Goal: Task Accomplishment & Management: Manage account settings

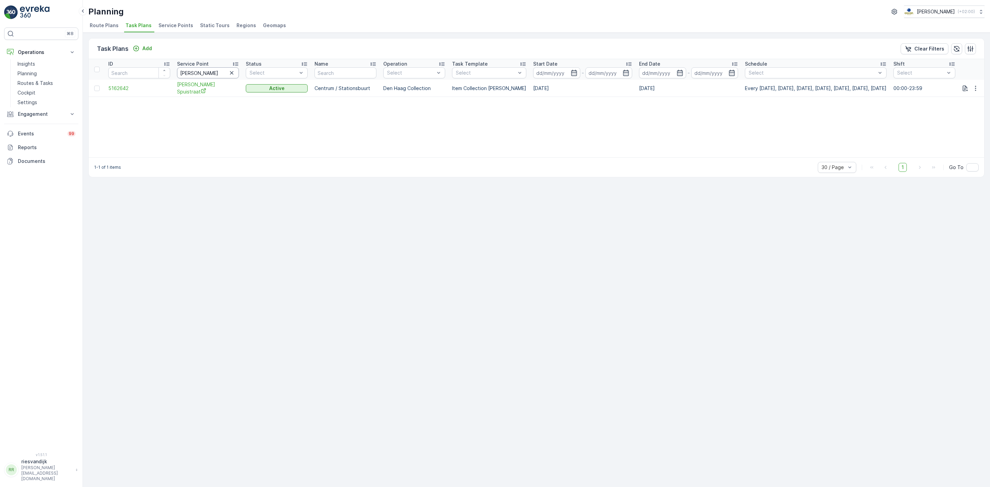
click at [213, 73] on input "[PERSON_NAME]" at bounding box center [208, 72] width 62 height 11
click at [230, 74] on icon "button" at bounding box center [231, 72] width 7 height 7
click at [203, 74] on input "text" at bounding box center [208, 72] width 62 height 11
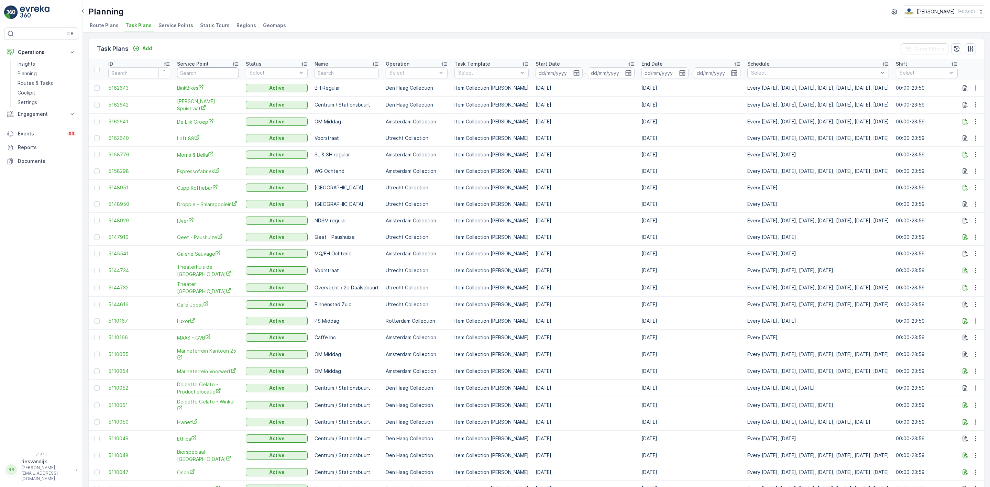
click at [203, 74] on input "text" at bounding box center [208, 72] width 62 height 11
type input "d"
type input "cradam"
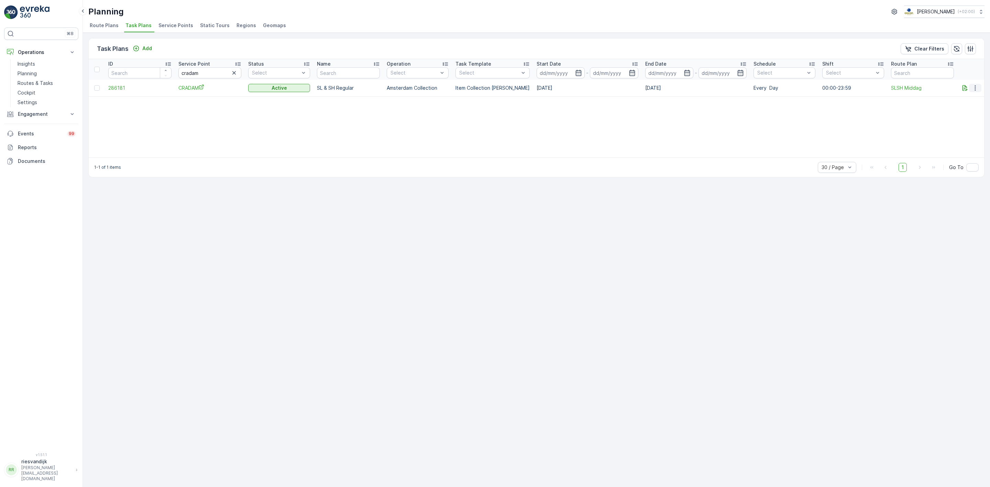
click at [975, 89] on icon "button" at bounding box center [975, 88] width 7 height 7
click at [969, 110] on span "Edit Task Plan" at bounding box center [964, 108] width 32 height 7
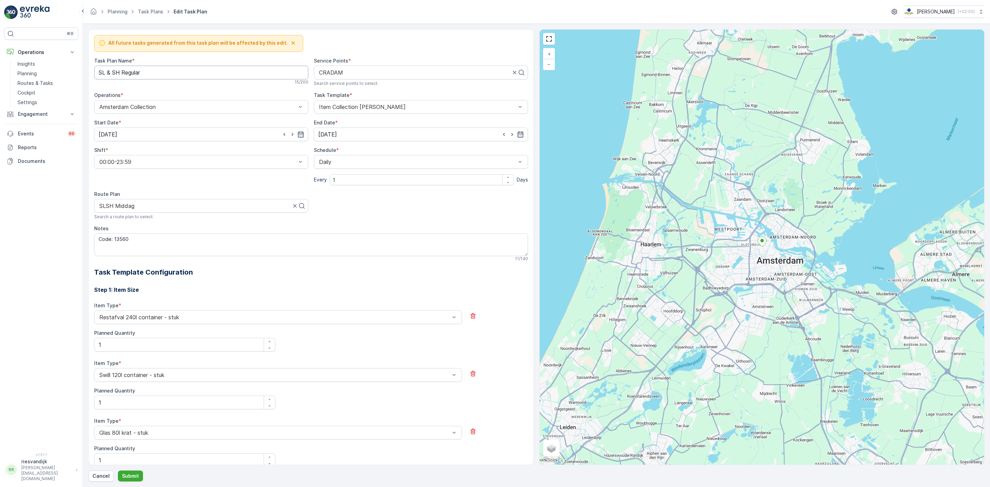
click at [167, 77] on Name "SL & SH Regular" at bounding box center [201, 73] width 214 height 14
click at [157, 206] on div at bounding box center [195, 206] width 193 height 6
drag, startPoint x: 284, startPoint y: 212, endPoint x: 278, endPoint y: 212, distance: 6.2
click at [284, 212] on div "SLSH Middag" at bounding box center [201, 206] width 214 height 14
click at [175, 205] on div at bounding box center [195, 206] width 193 height 6
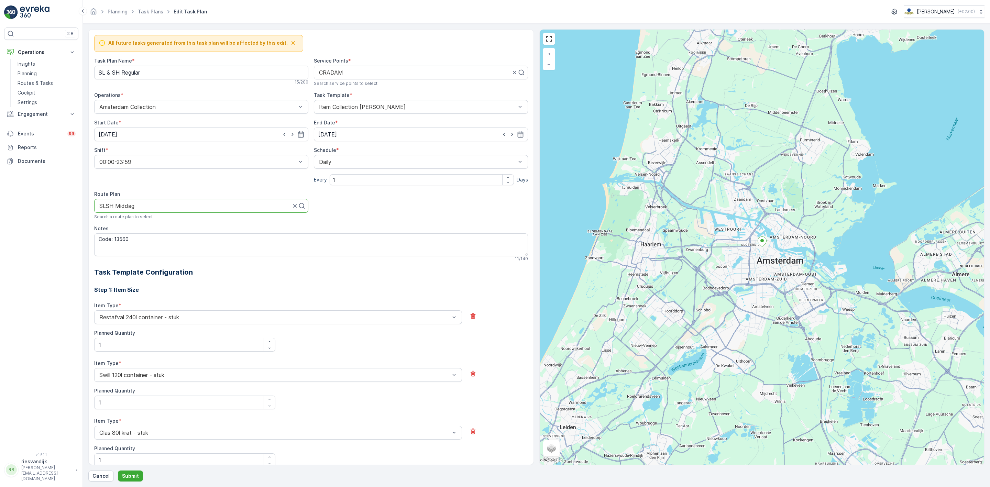
click at [175, 205] on div at bounding box center [195, 206] width 193 height 6
click at [128, 206] on div at bounding box center [195, 206] width 193 height 6
click at [121, 207] on div at bounding box center [195, 206] width 193 height 6
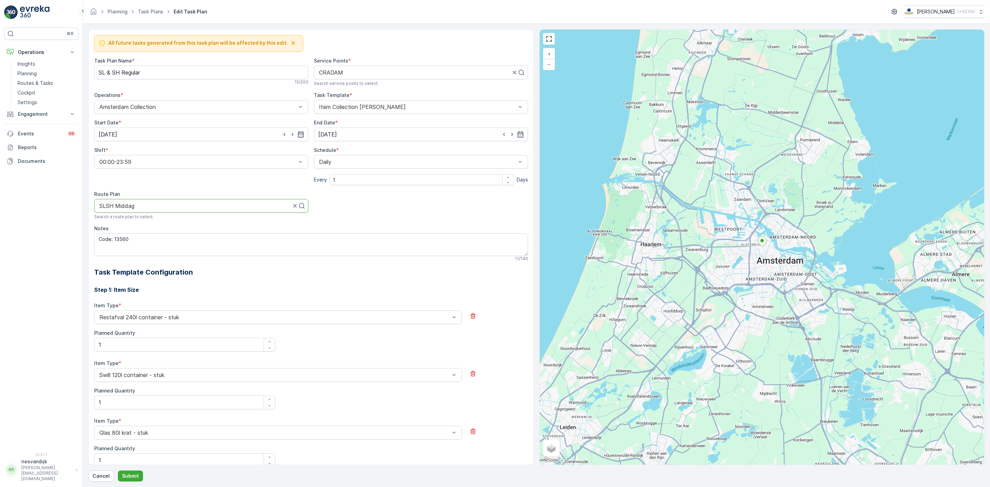
click at [299, 208] on icon at bounding box center [301, 206] width 7 height 7
click at [242, 207] on div at bounding box center [199, 206] width 200 height 6
type input "sl"
click at [153, 255] on div "SLSH Ochtend" at bounding box center [201, 258] width 214 height 12
click at [204, 73] on Name "SL & SH Regular" at bounding box center [201, 73] width 214 height 14
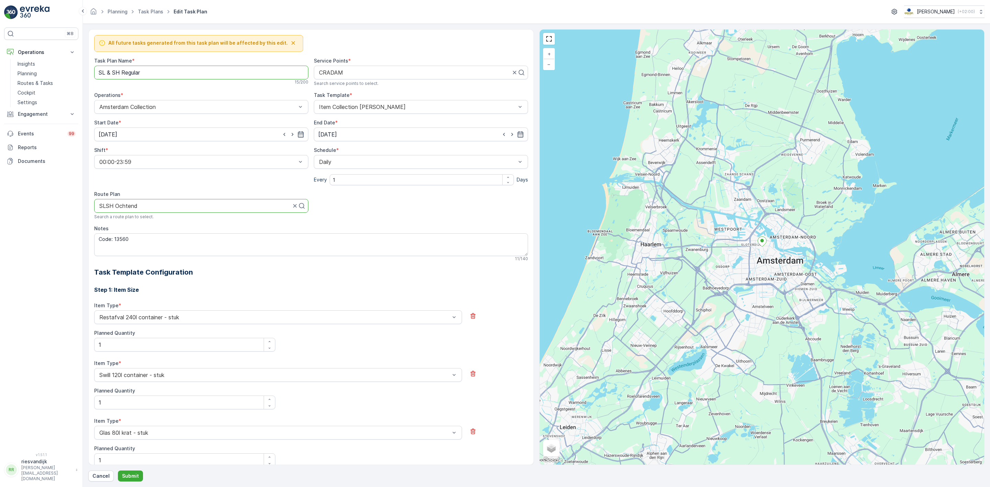
click at [204, 73] on Name "SL & SH Regular" at bounding box center [201, 73] width 214 height 14
type Name "SL & SH Ochtend"
click at [126, 474] on p "Submit" at bounding box center [130, 476] width 17 height 7
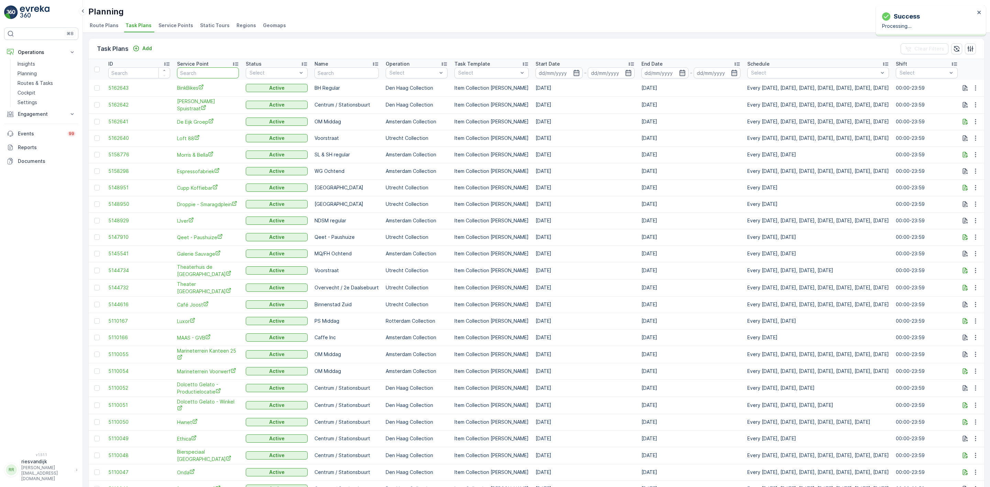
click at [197, 73] on input "text" at bounding box center [208, 72] width 62 height 11
type input "cradam"
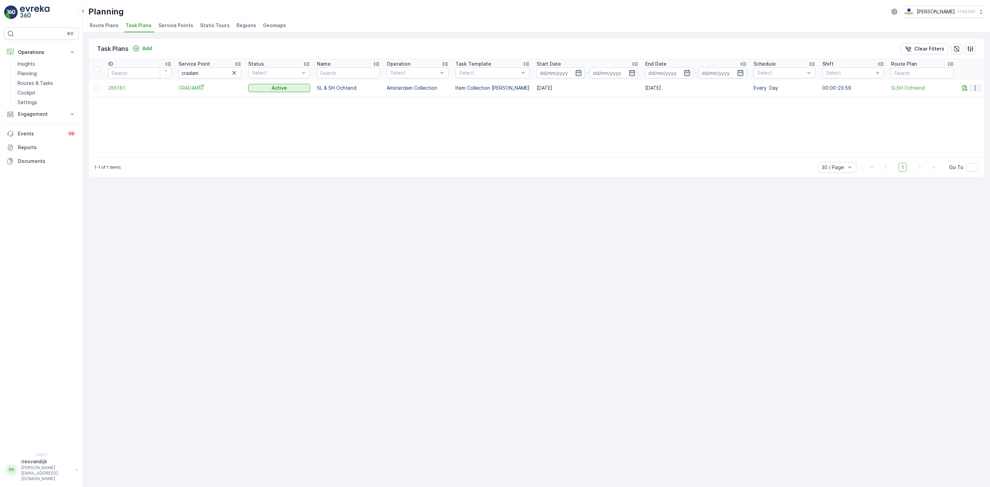
click at [973, 89] on icon "button" at bounding box center [975, 88] width 7 height 7
click at [91, 27] on span "Route Plans" at bounding box center [104, 25] width 29 height 7
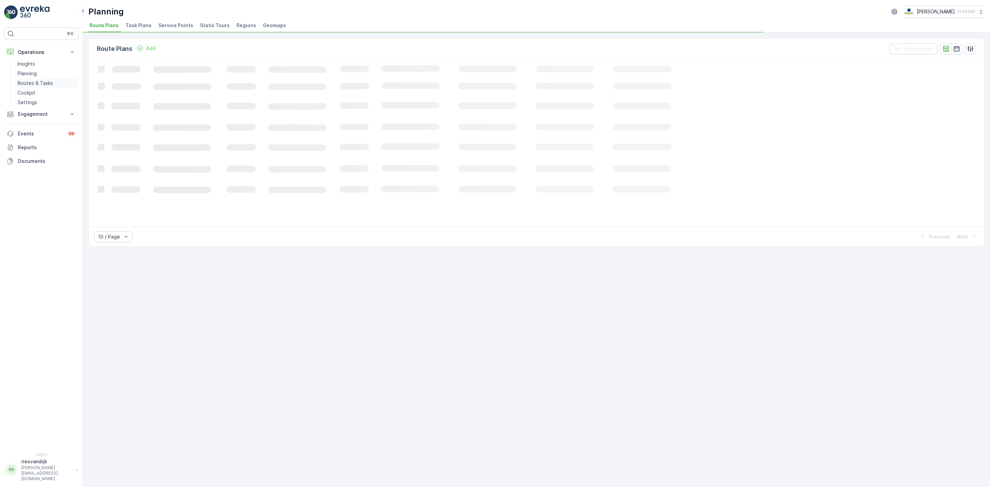
click at [35, 86] on p "Routes & Tasks" at bounding box center [35, 83] width 35 height 7
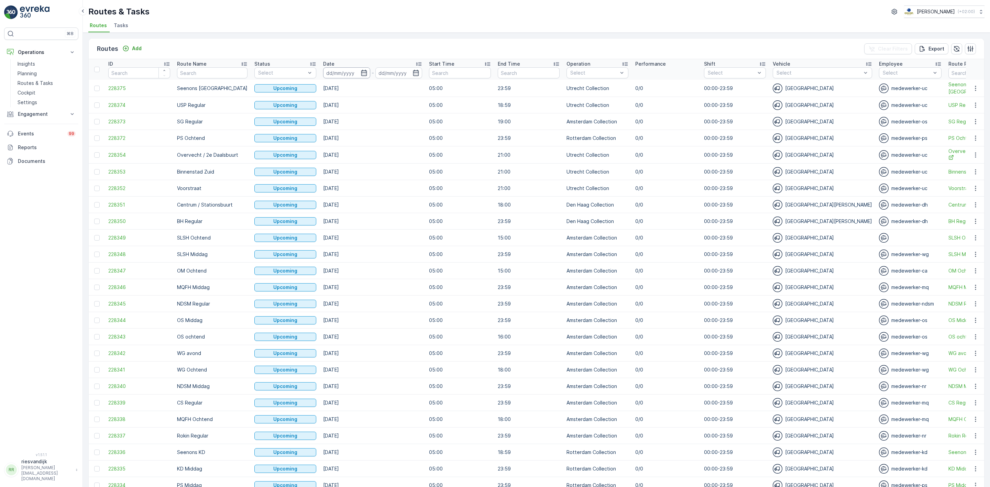
click at [361, 76] on input at bounding box center [346, 72] width 47 height 11
click at [390, 169] on div "29" at bounding box center [387, 170] width 11 height 11
type input "[DATE]"
click at [390, 169] on div "29" at bounding box center [387, 170] width 11 height 11
type input "[DATE]"
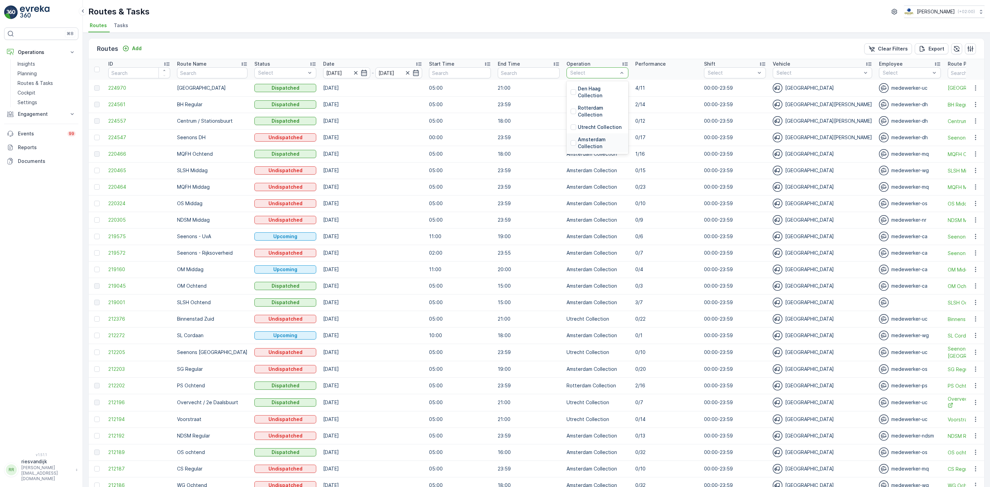
click at [593, 138] on p "Amsterdam Collection" at bounding box center [601, 143] width 46 height 14
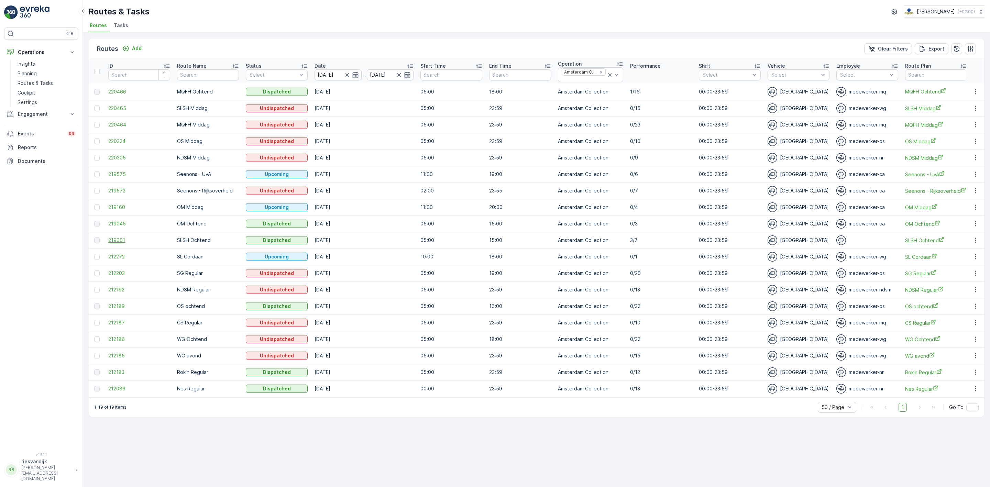
click at [116, 241] on span "219001" at bounding box center [139, 240] width 62 height 7
click at [333, 72] on input "[DATE]" at bounding box center [338, 74] width 47 height 11
click at [403, 173] on div "30" at bounding box center [400, 173] width 11 height 11
type input "[DATE]"
click at [403, 173] on div "30" at bounding box center [400, 173] width 11 height 11
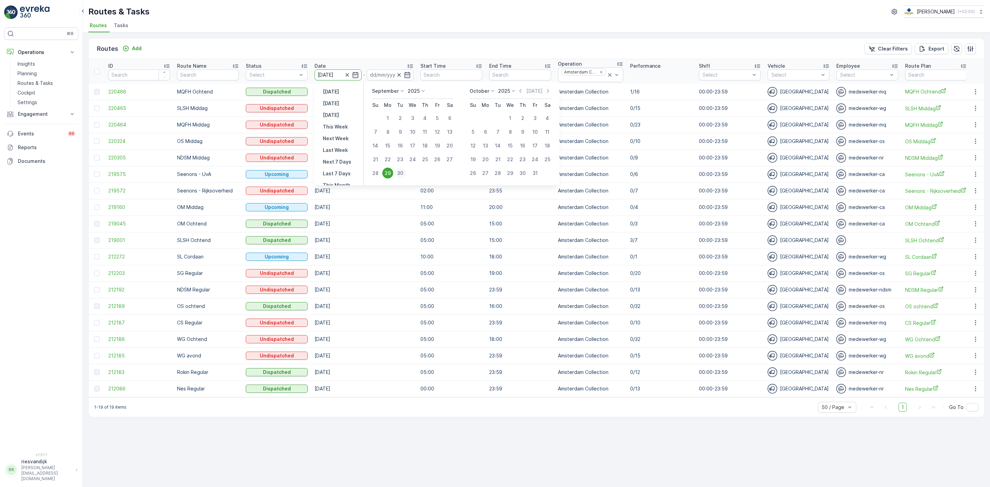
type input "[DATE]"
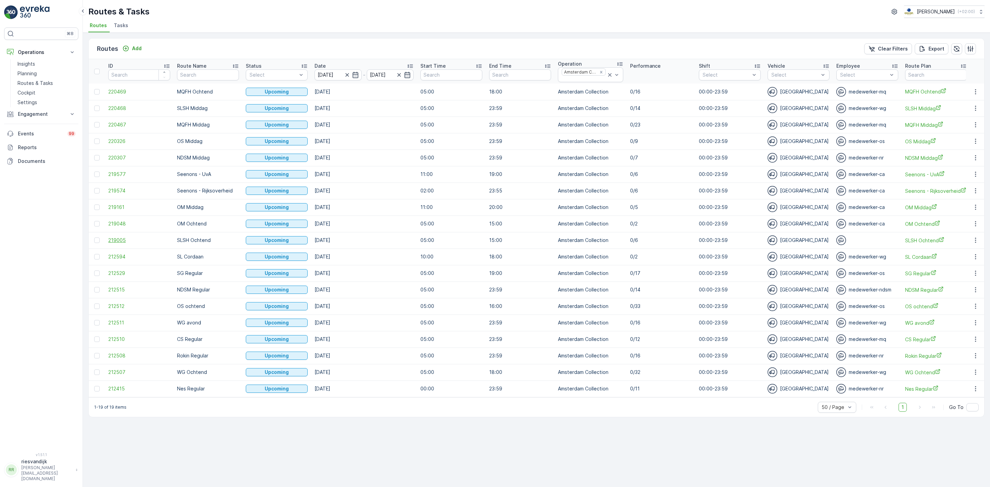
click at [130, 242] on span "219005" at bounding box center [139, 240] width 62 height 7
click at [341, 75] on input "[DATE]" at bounding box center [338, 74] width 47 height 11
click at [384, 173] on div "29" at bounding box center [387, 173] width 11 height 11
type input "[DATE]"
click at [384, 173] on div "29" at bounding box center [387, 173] width 11 height 11
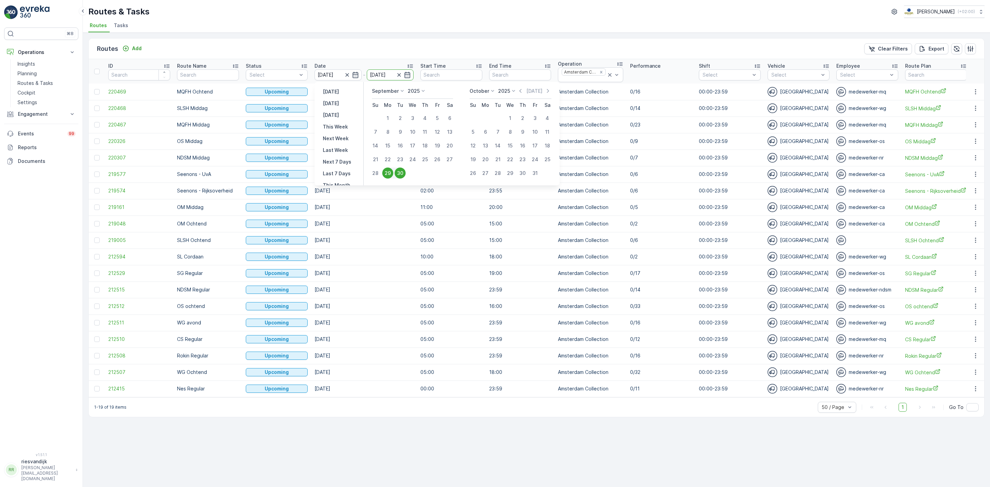
type input "[DATE]"
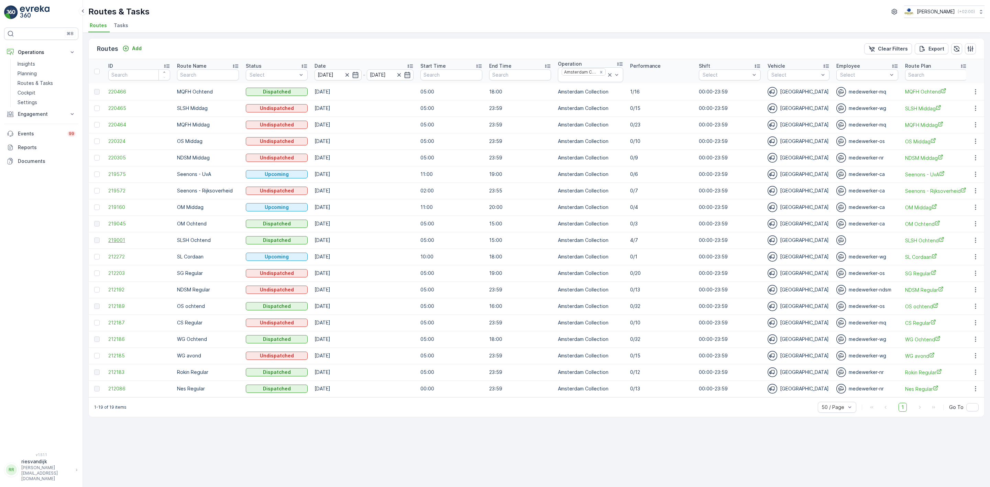
click at [124, 241] on span "219001" at bounding box center [139, 240] width 62 height 7
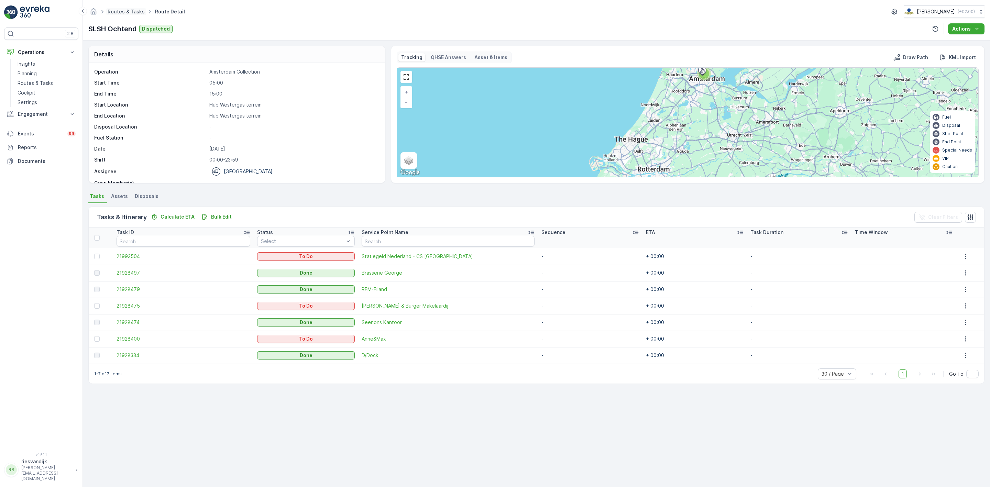
click at [123, 11] on link "Routes & Tasks" at bounding box center [126, 12] width 37 height 6
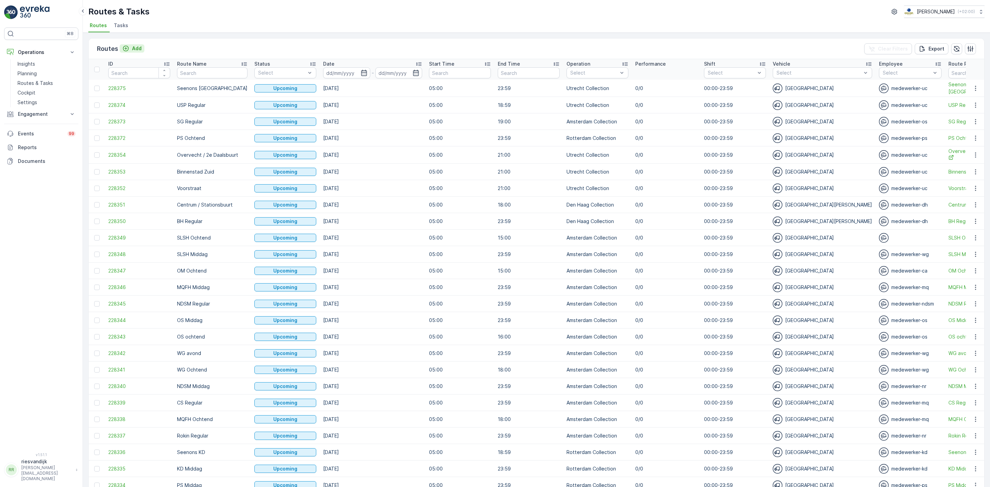
click at [131, 50] on div "Add" at bounding box center [131, 48] width 19 height 7
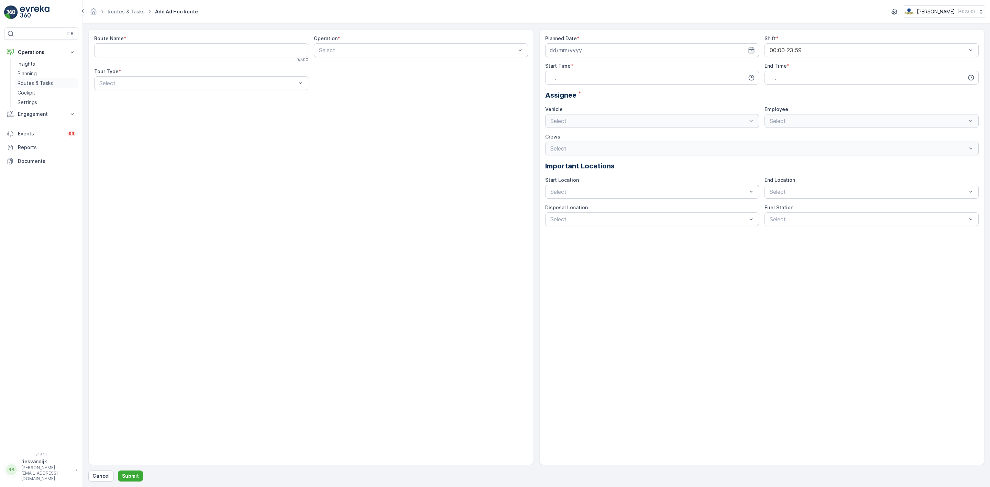
click at [40, 83] on p "Routes & Tasks" at bounding box center [35, 83] width 35 height 7
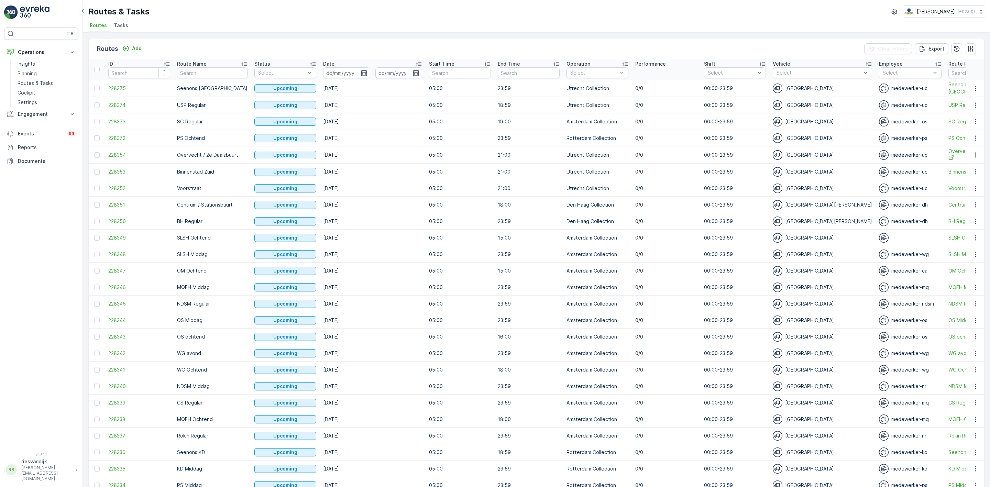
click at [127, 29] on li "Tasks" at bounding box center [121, 27] width 19 height 12
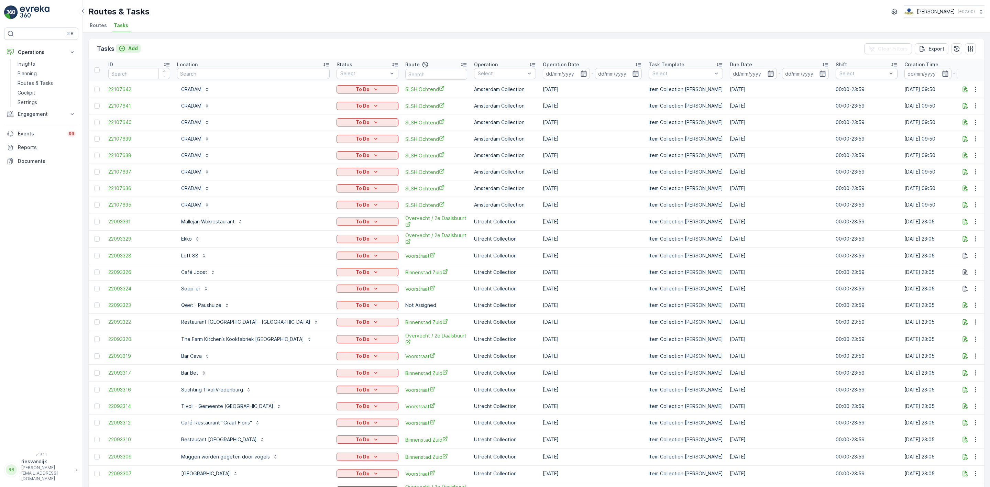
click at [135, 48] on p "Add" at bounding box center [133, 48] width 10 height 7
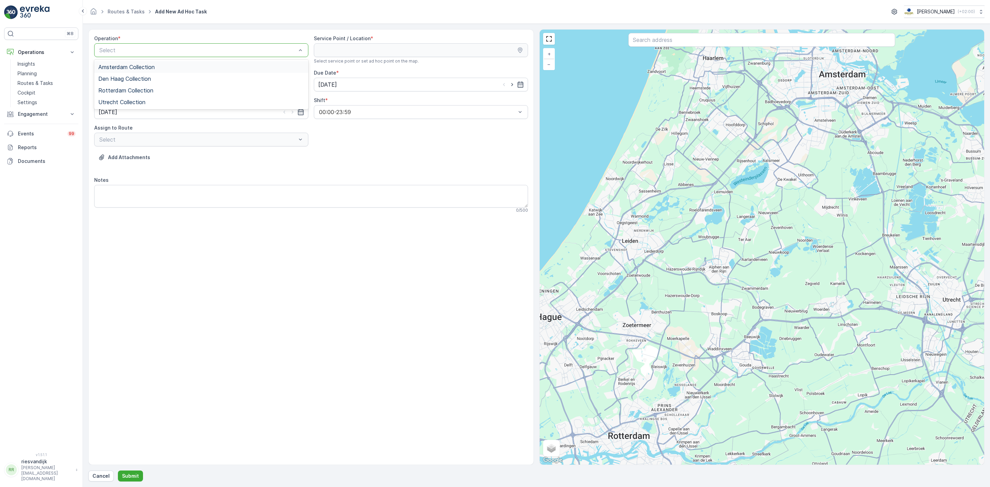
click at [158, 67] on div "Amsterdam Collection" at bounding box center [201, 67] width 206 height 6
click at [649, 39] on input "text" at bounding box center [762, 40] width 267 height 14
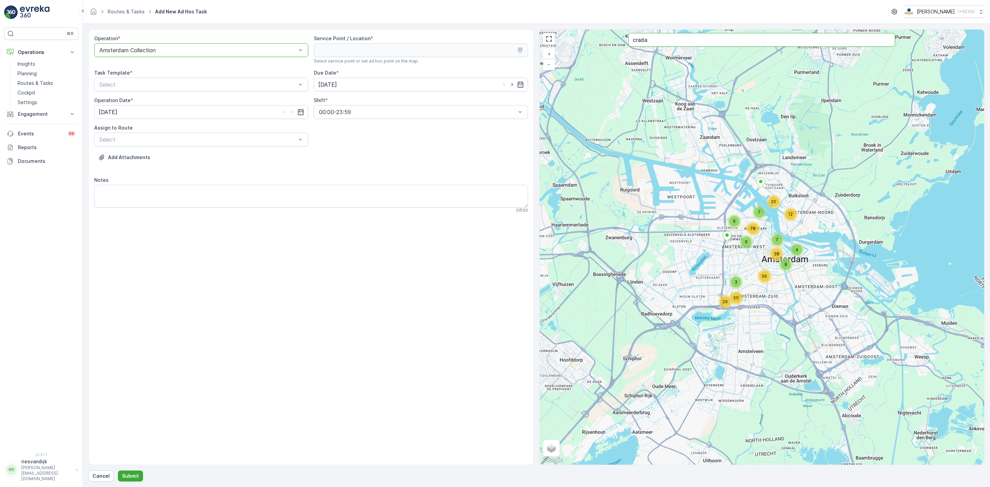
type input "crada"
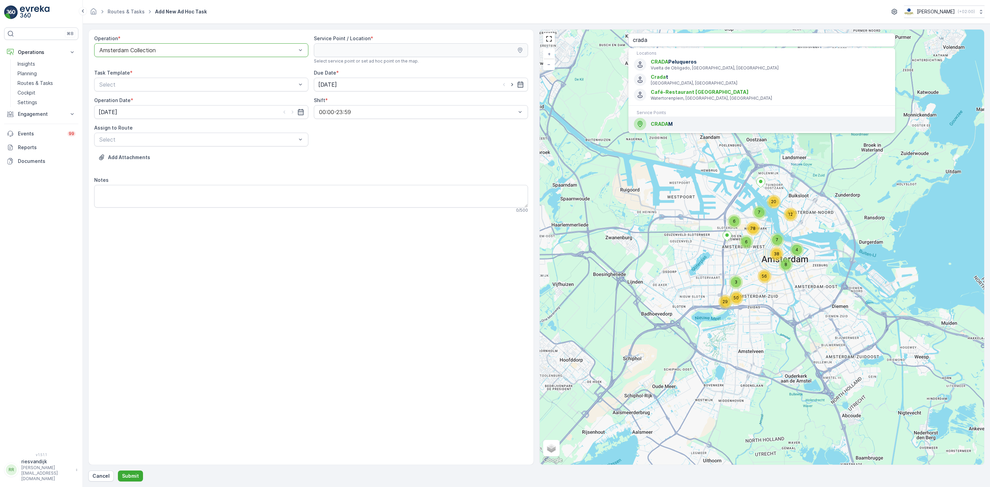
click at [725, 124] on span "CRADA M" at bounding box center [770, 124] width 239 height 7
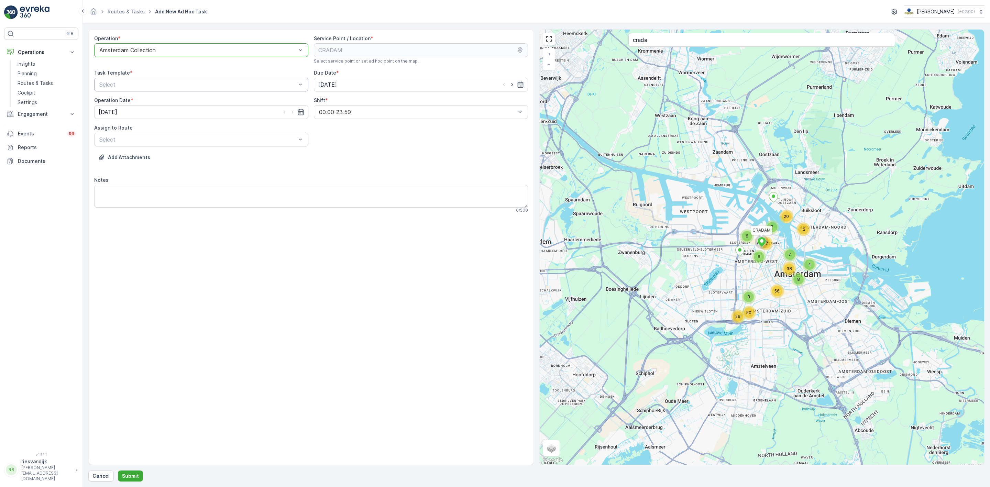
click at [244, 91] on div "Select" at bounding box center [201, 85] width 214 height 14
click at [223, 106] on div "Item Collection [PERSON_NAME]" at bounding box center [201, 102] width 214 height 12
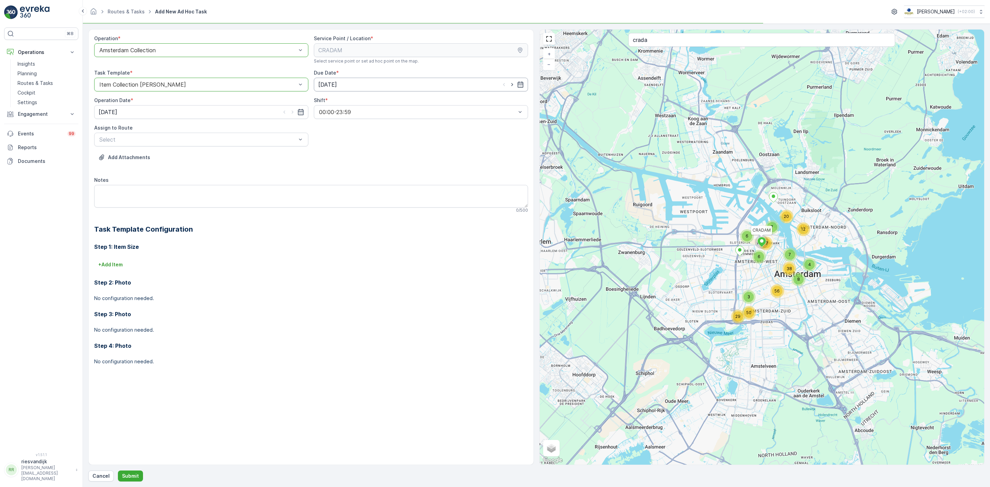
click at [355, 84] on input "[DATE]" at bounding box center [421, 85] width 214 height 14
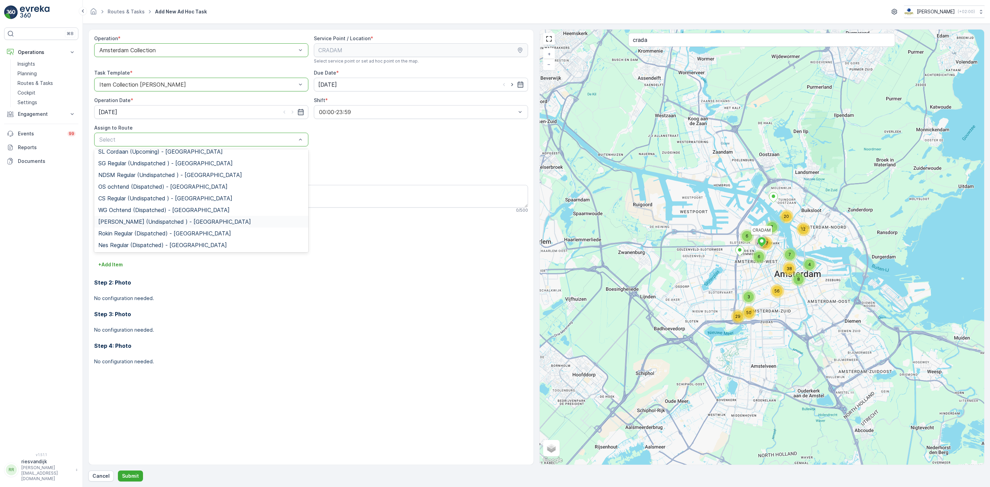
scroll to position [70, 0]
click at [141, 192] on span "SLSH Ochtend (Dispatched) - [GEOGRAPHIC_DATA]" at bounding box center [166, 191] width 137 height 6
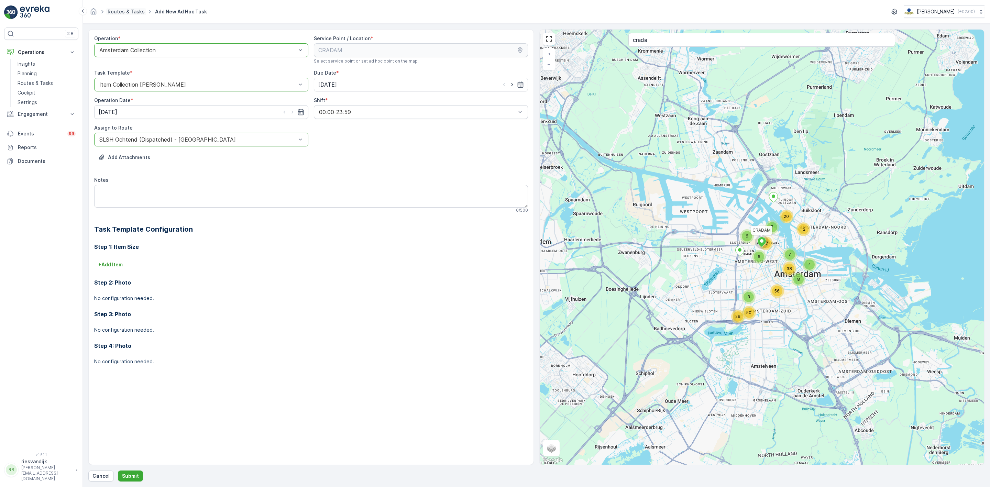
click at [111, 12] on link "Routes & Tasks" at bounding box center [126, 12] width 37 height 6
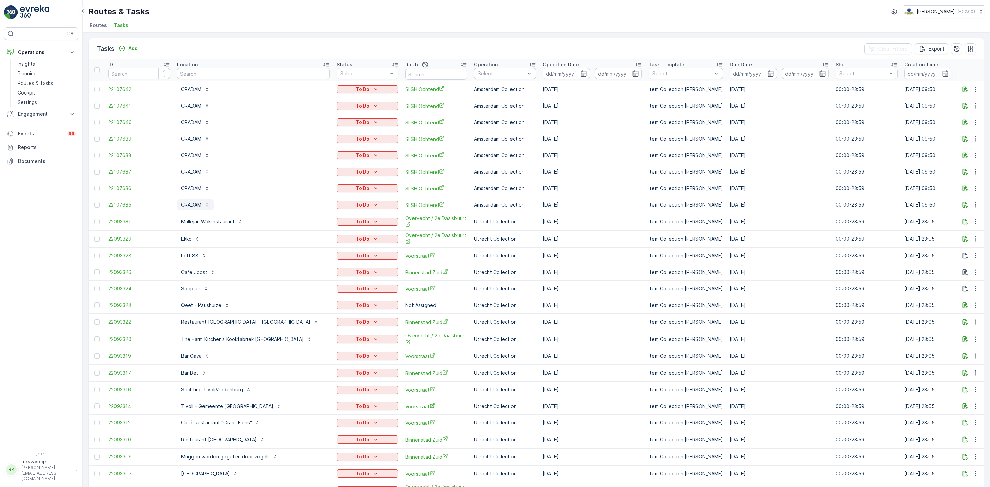
click at [192, 203] on p "CRADAM" at bounding box center [191, 205] width 20 height 7
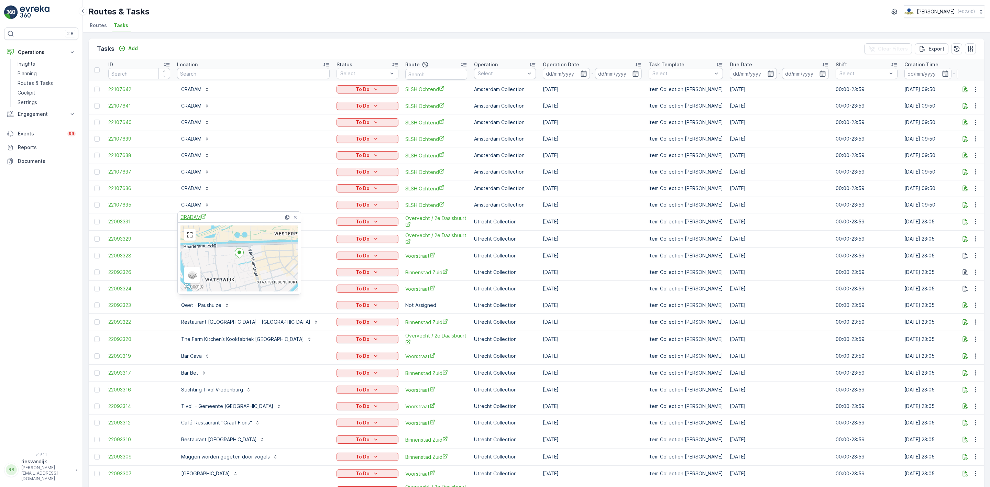
click at [197, 217] on span "CRADAM" at bounding box center [194, 217] width 26 height 7
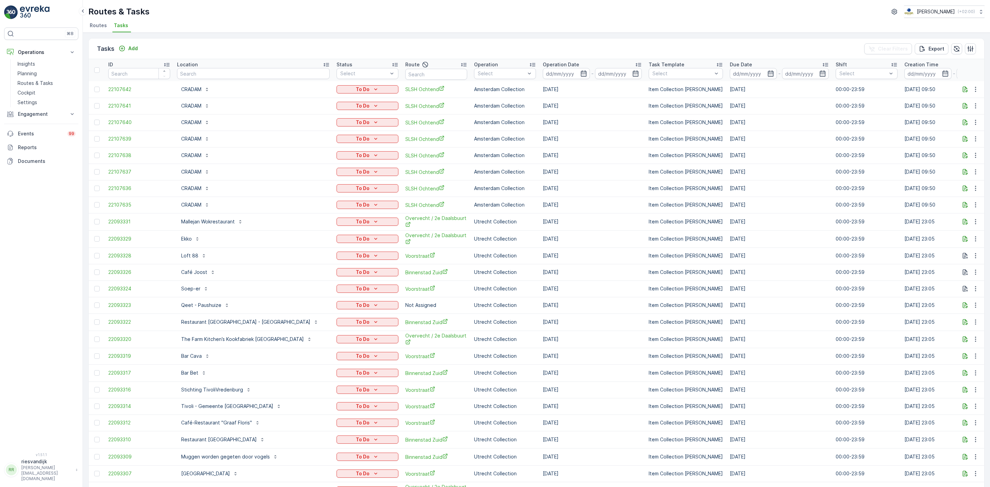
click at [273, 33] on div "Tasks Add Clear Filters Export ID Location Status Select Route Operation Select…" at bounding box center [537, 260] width 908 height 455
click at [222, 74] on input "text" at bounding box center [253, 73] width 153 height 11
type input "domplein"
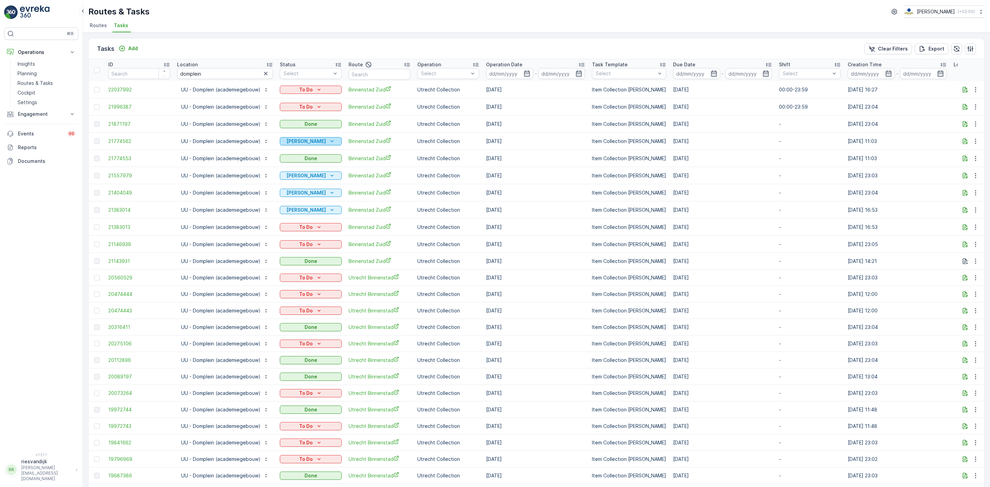
click at [318, 141] on p "[PERSON_NAME]" at bounding box center [306, 141] width 40 height 7
click at [406, 145] on span "Binnenstad Zuid" at bounding box center [380, 141] width 62 height 7
click at [217, 70] on input "domplein" at bounding box center [225, 73] width 96 height 11
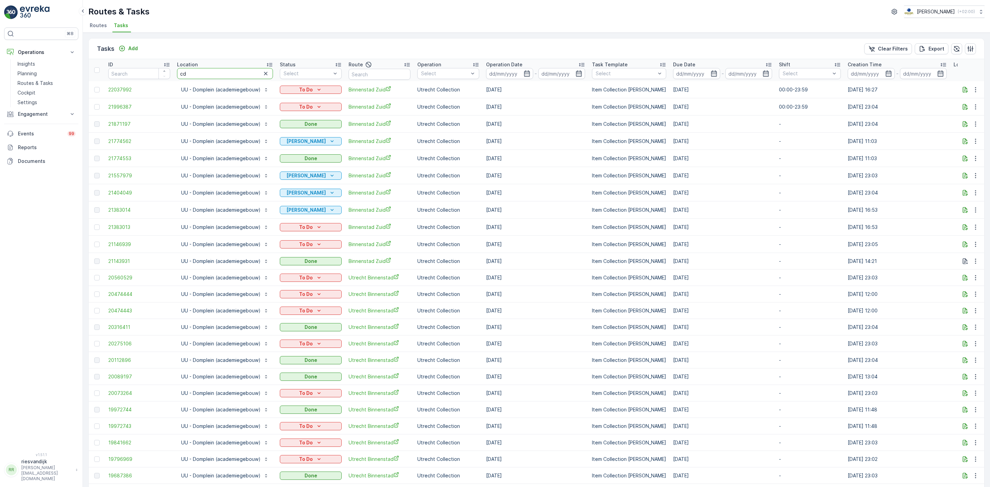
type input "c"
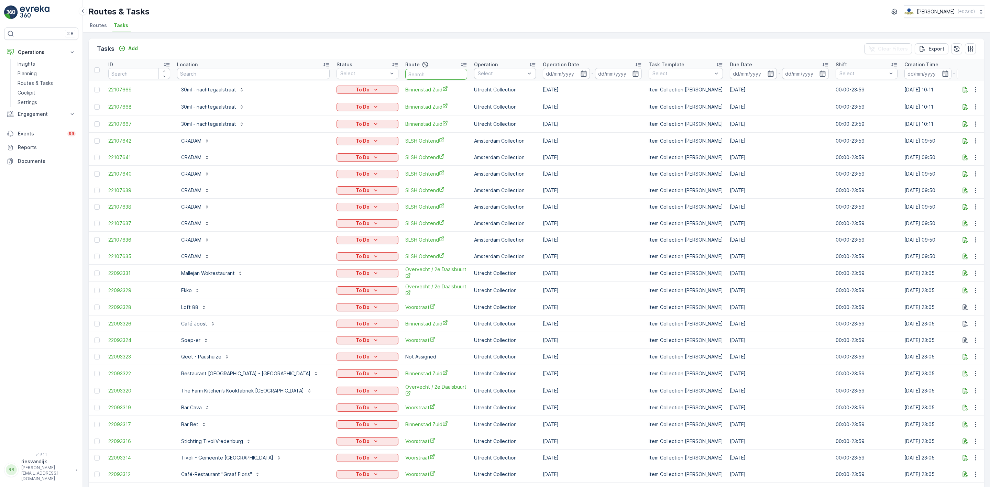
type input "c"
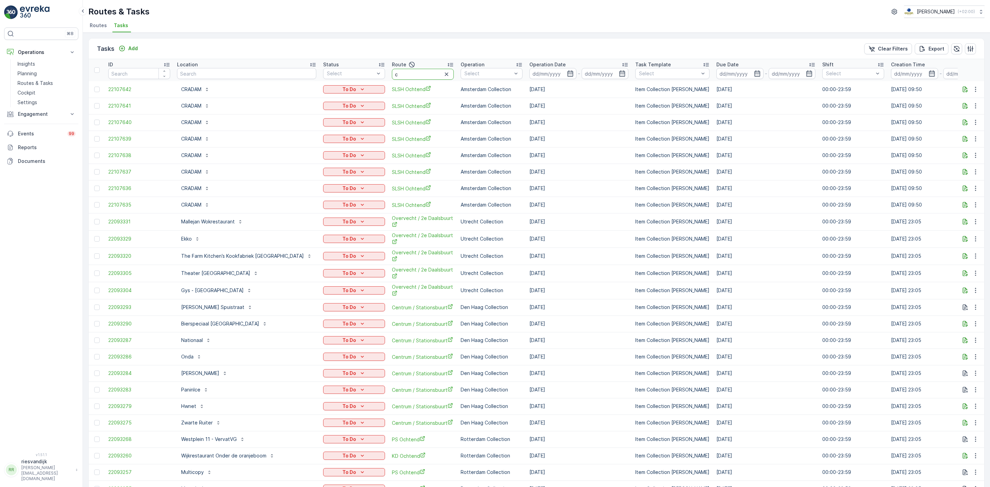
click at [392, 75] on input "c" at bounding box center [423, 74] width 62 height 11
type input "cs"
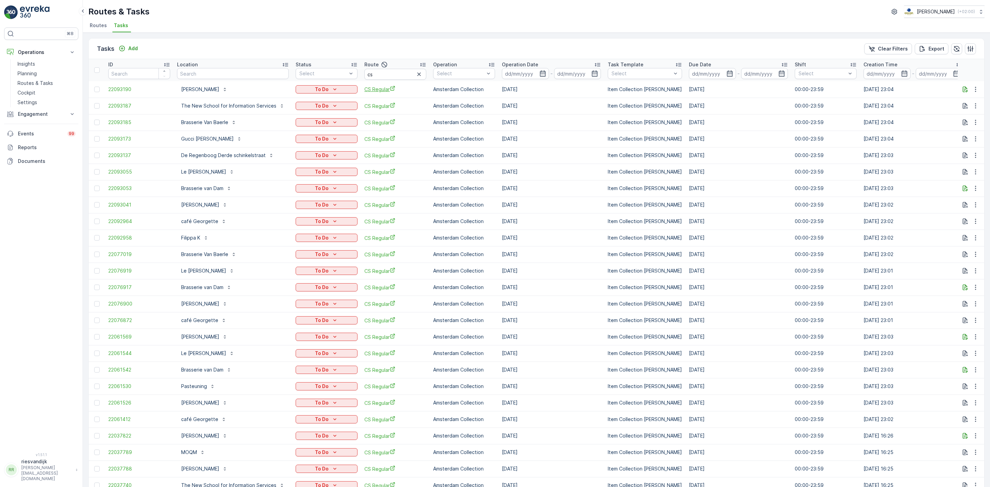
click at [371, 90] on span "CS Regular" at bounding box center [396, 89] width 62 height 7
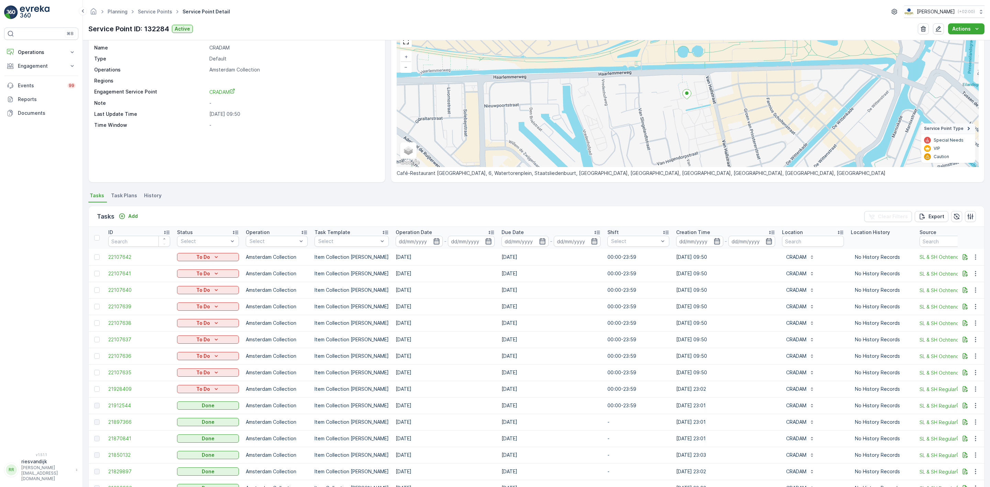
scroll to position [52, 0]
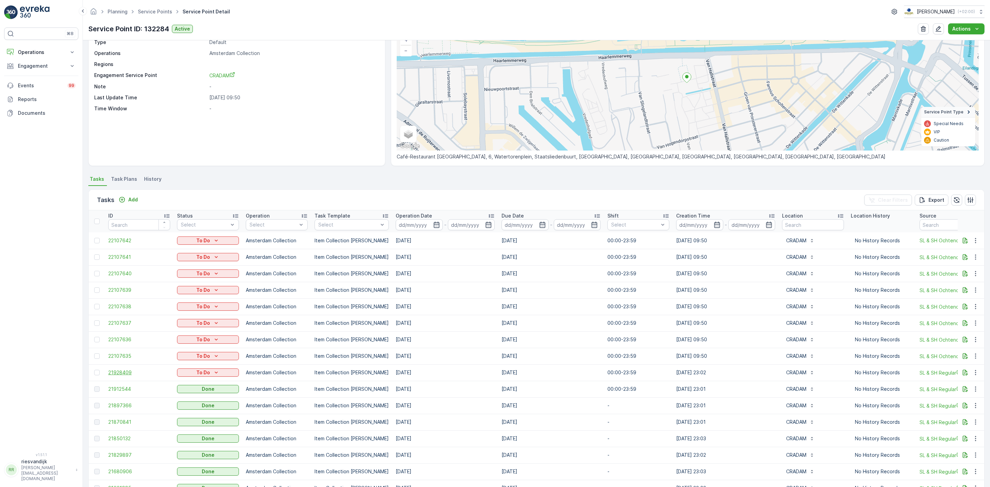
click at [132, 374] on span "21928409" at bounding box center [139, 372] width 62 height 7
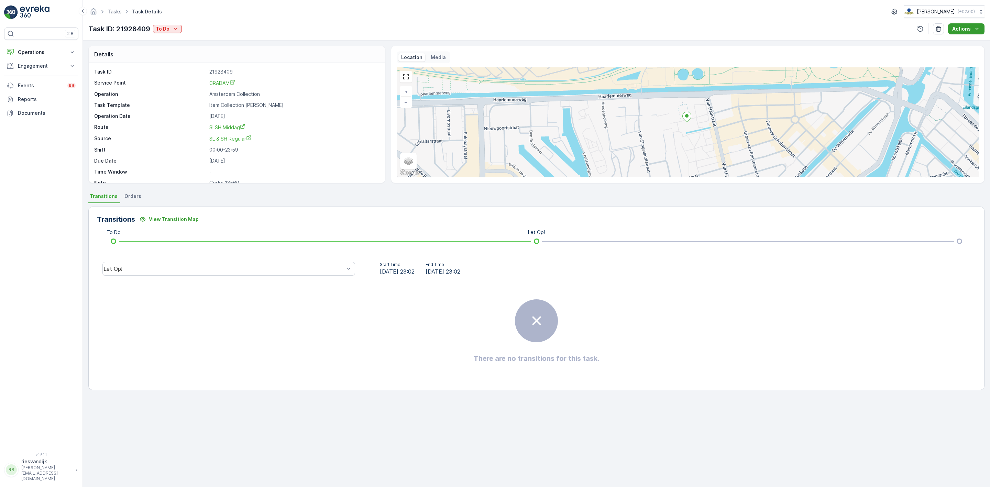
click at [975, 24] on button "Actions" at bounding box center [966, 28] width 36 height 11
click at [975, 42] on div "Change Route" at bounding box center [965, 42] width 52 height 10
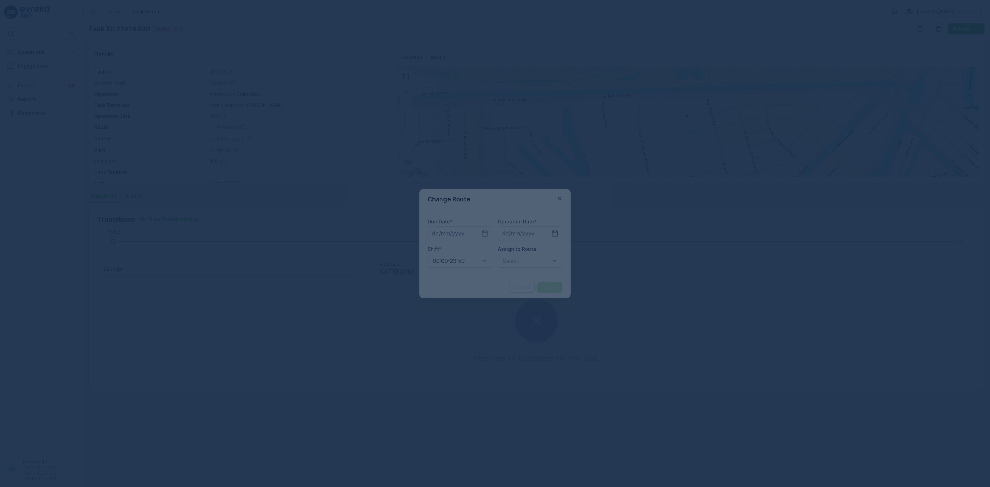
type input "[DATE]"
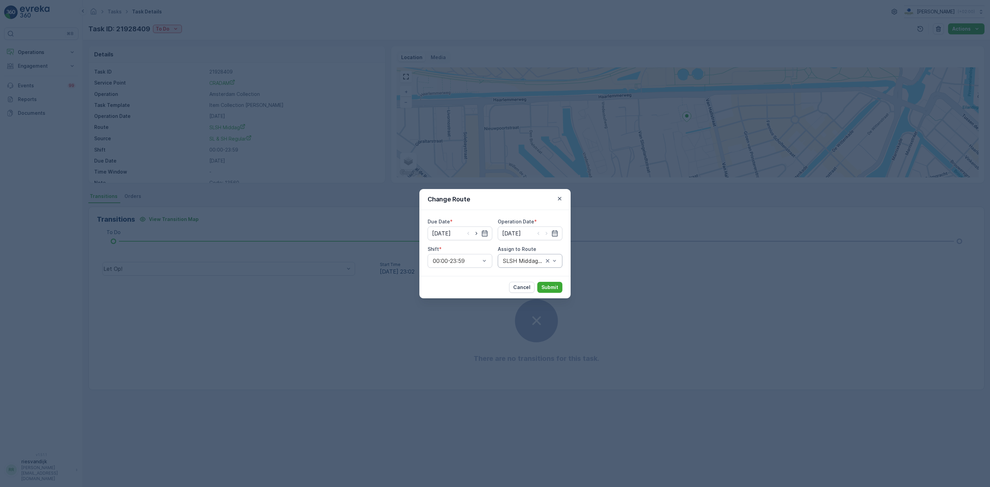
click at [528, 264] on div "SLSH Middag (Undispatched ) - [GEOGRAPHIC_DATA]" at bounding box center [530, 261] width 65 height 14
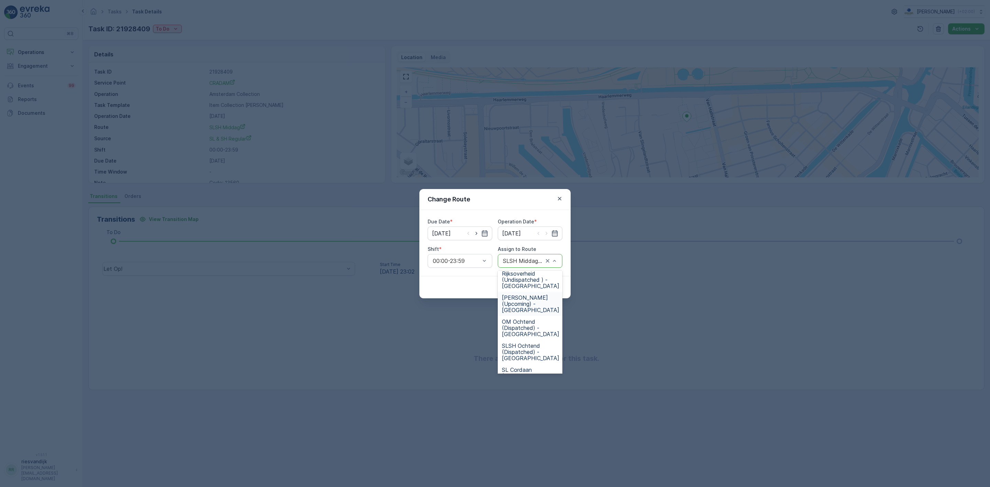
scroll to position [206, 0]
click at [540, 302] on span "SLSH Ochtend (Dispatched) - [GEOGRAPHIC_DATA]" at bounding box center [530, 300] width 57 height 19
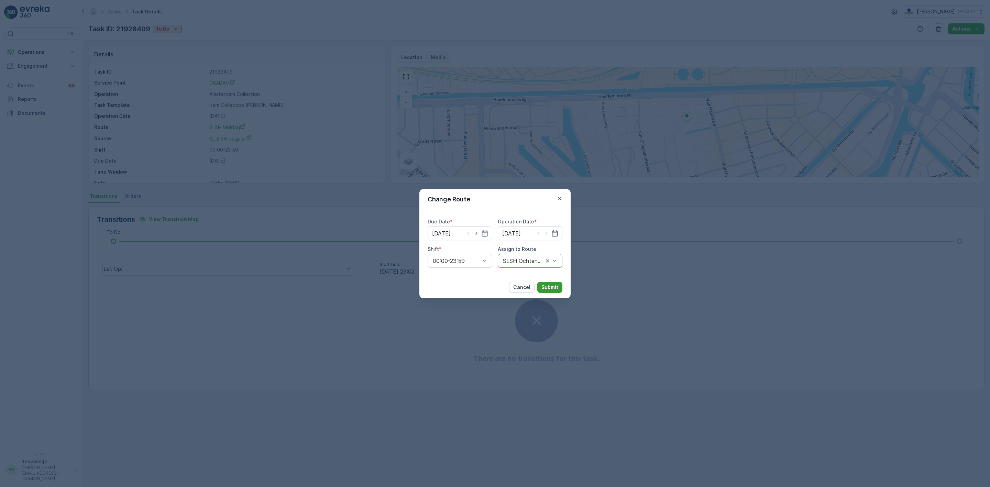
click at [550, 285] on p "Submit" at bounding box center [550, 287] width 17 height 7
